Goal: Check status

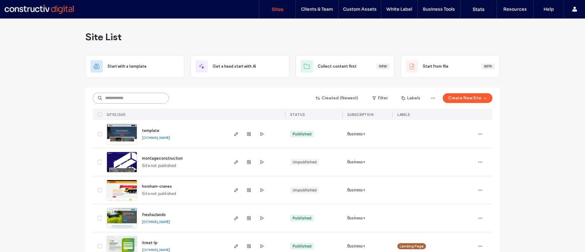
click at [112, 99] on input at bounding box center [131, 98] width 76 height 11
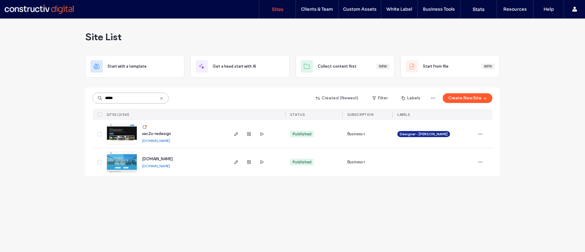
type input "*****"
click at [69, 118] on div "Site List Start with a template Get a head start with AI Collect content first …" at bounding box center [292, 135] width 585 height 233
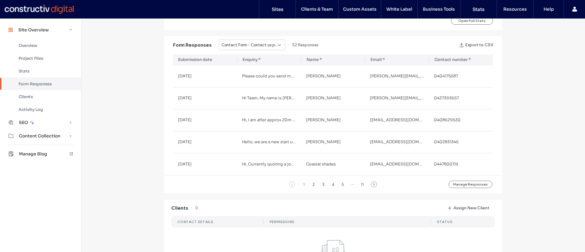
scroll to position [376, 0]
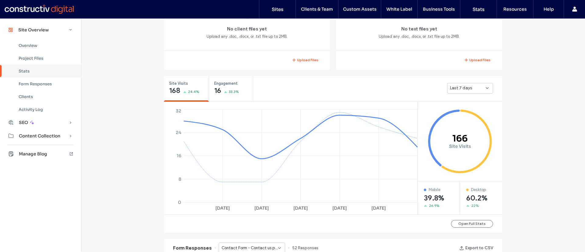
scroll to position [173, 0]
click at [465, 223] on button "Open Full Stats" at bounding box center [472, 225] width 42 height 8
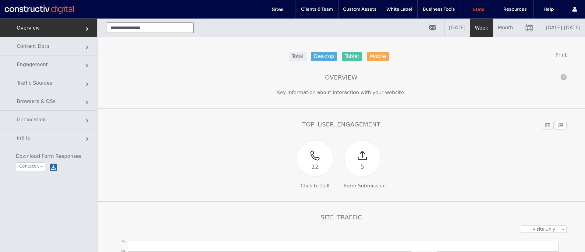
click at [551, 29] on link "09/11/2025 - 09/18/2025" at bounding box center [563, 28] width 44 height 18
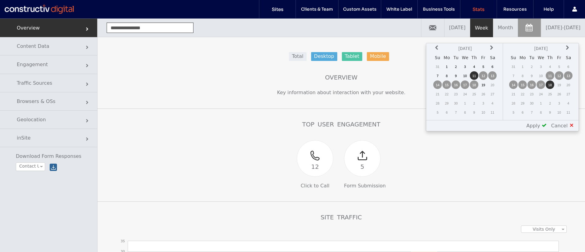
click at [438, 48] on icon at bounding box center [437, 47] width 5 height 5
click at [436, 77] on td "1" at bounding box center [437, 75] width 9 height 9
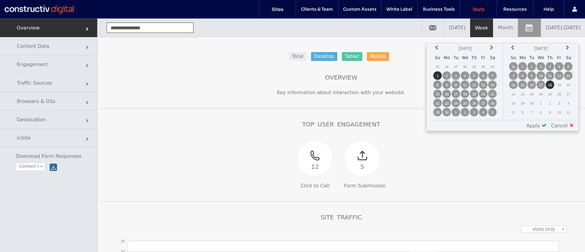
click at [515, 46] on icon at bounding box center [513, 47] width 5 height 5
click at [515, 112] on td "31" at bounding box center [513, 112] width 9 height 9
click at [544, 126] on span at bounding box center [544, 125] width 5 height 5
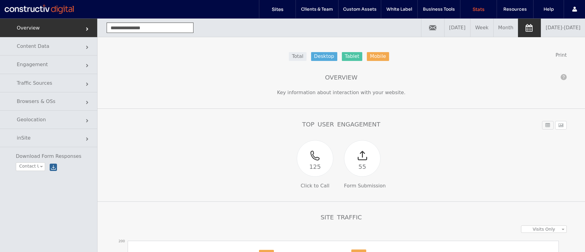
click at [78, 199] on div "**********" at bounding box center [49, 145] width 98 height 252
